Goal: Navigation & Orientation: Find specific page/section

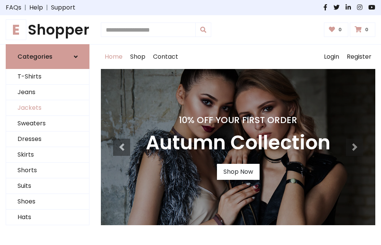
click at [48, 108] on link "Jackets" at bounding box center [47, 108] width 83 height 16
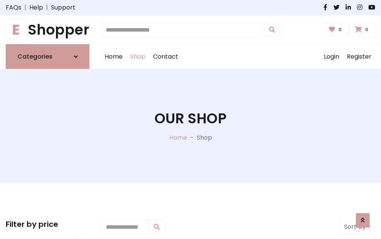
scroll to position [344, 0]
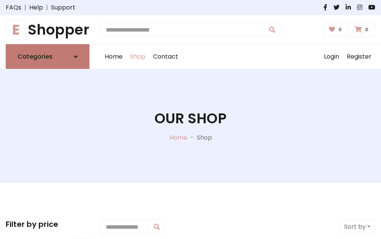
click at [48, 57] on h6 "Categories" at bounding box center [35, 56] width 35 height 7
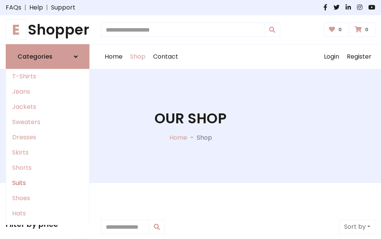
click at [48, 183] on link "Suits" at bounding box center [47, 183] width 83 height 15
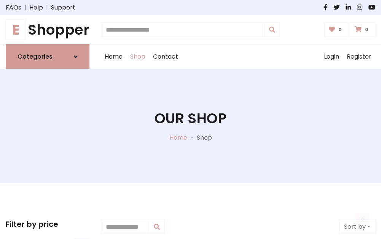
scroll to position [550, 0]
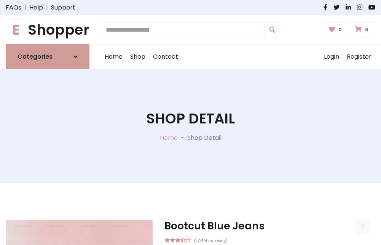
scroll to position [712, 0]
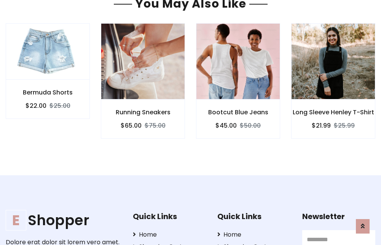
scroll to position [711, 0]
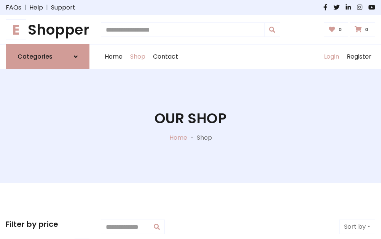
click at [331, 57] on link "Login" at bounding box center [331, 57] width 23 height 24
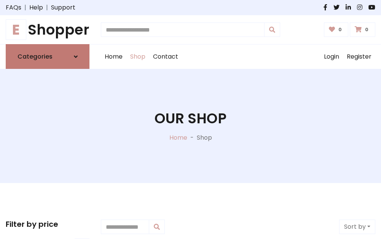
click at [76, 57] on icon at bounding box center [76, 57] width 4 height 6
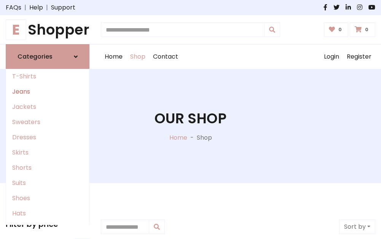
click at [48, 92] on link "Jeans" at bounding box center [47, 91] width 83 height 15
